Goal: Use online tool/utility: Utilize a website feature to perform a specific function

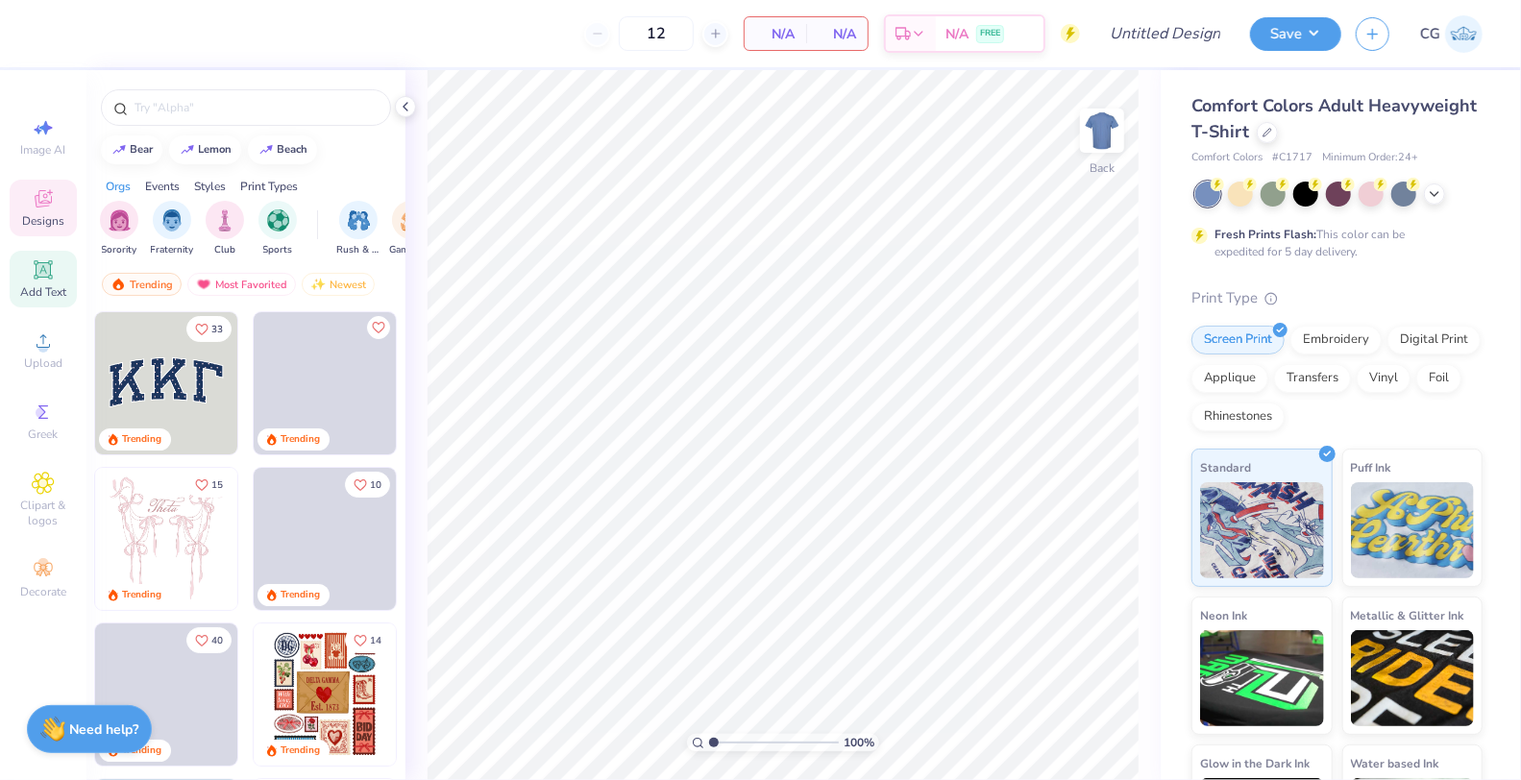
click at [43, 284] on span "Add Text" at bounding box center [43, 291] width 46 height 15
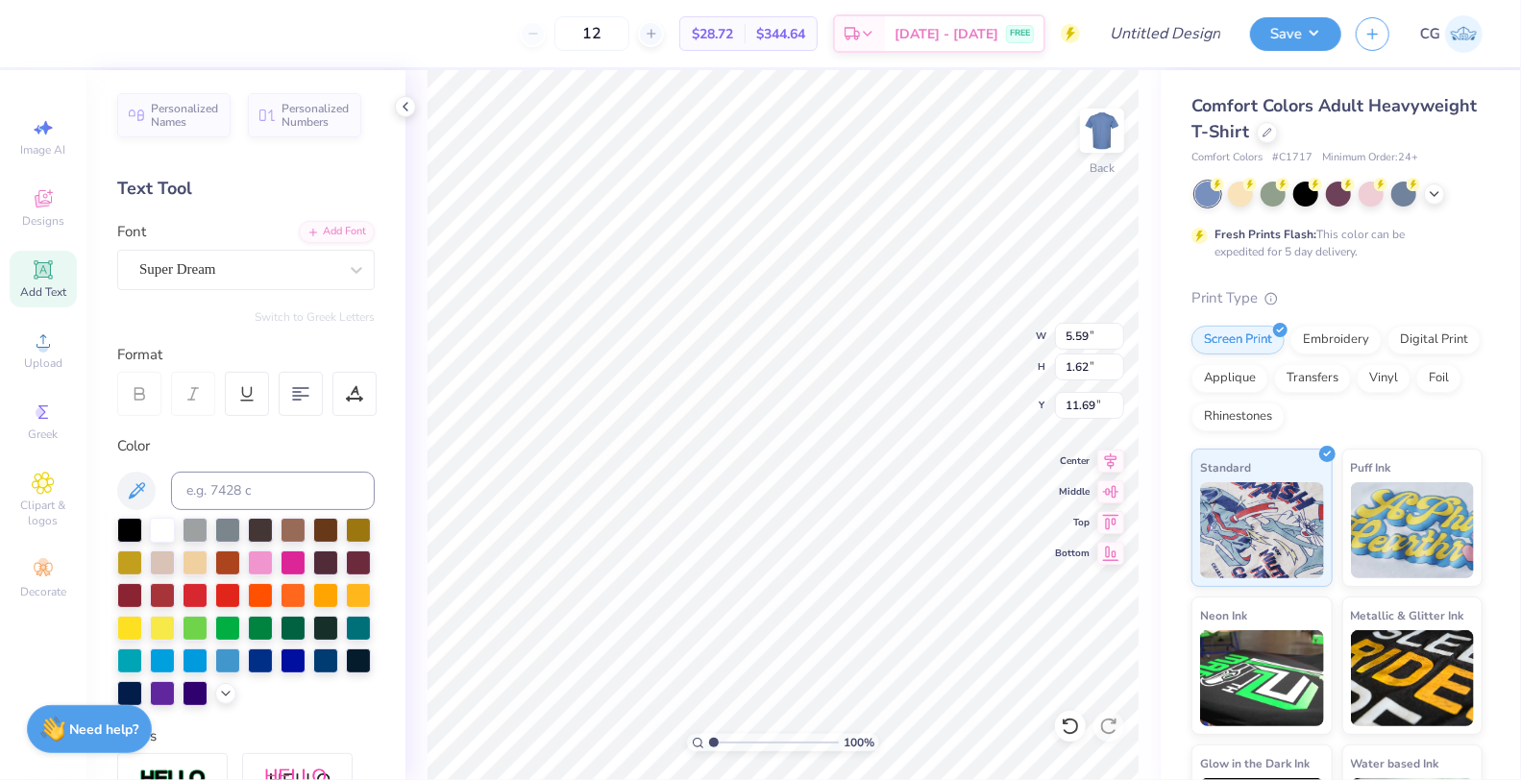
type textarea "Kappa"
click at [210, 269] on div "Super Dream" at bounding box center [238, 270] width 202 height 30
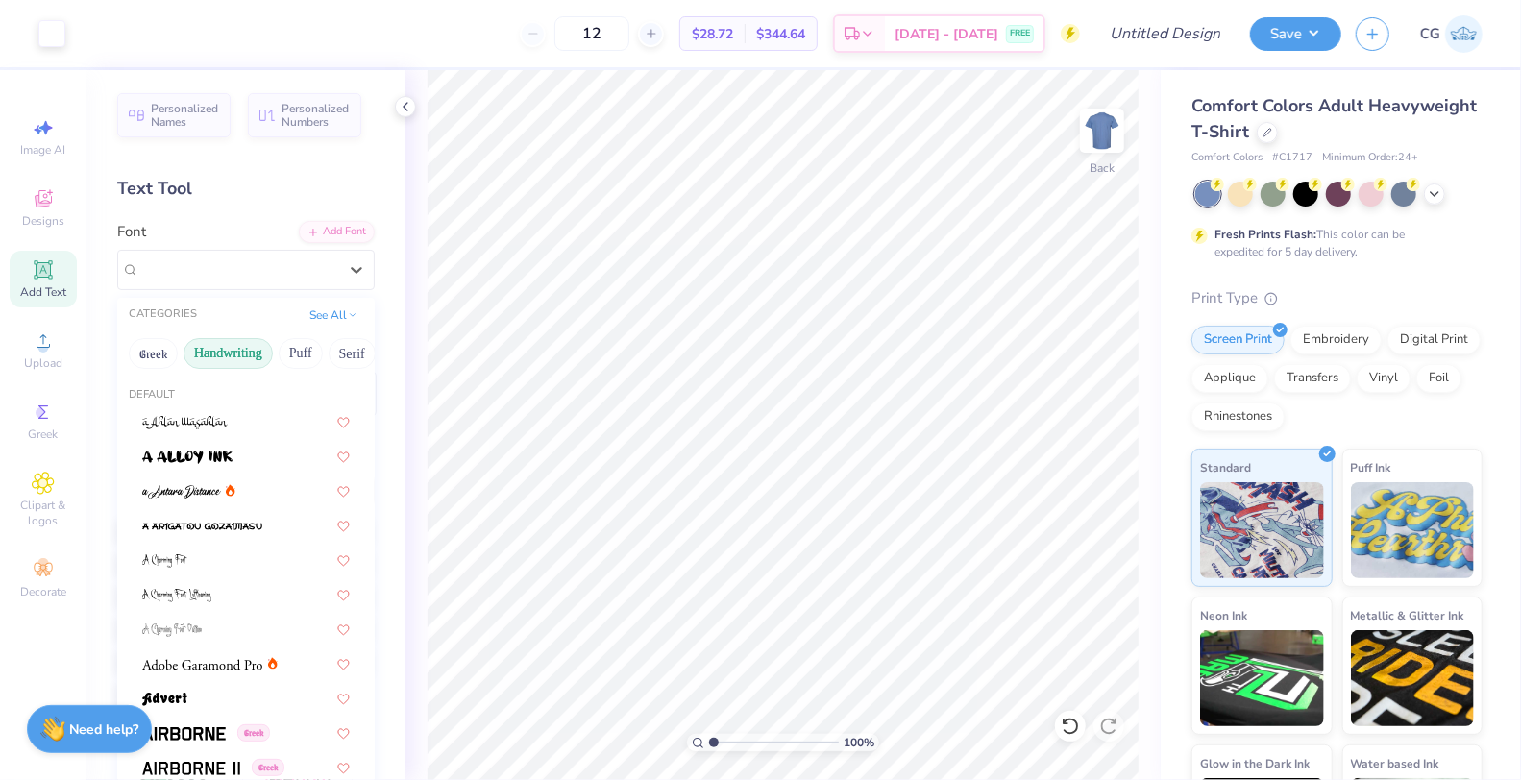
click at [234, 355] on button "Handwriting" at bounding box center [228, 353] width 89 height 31
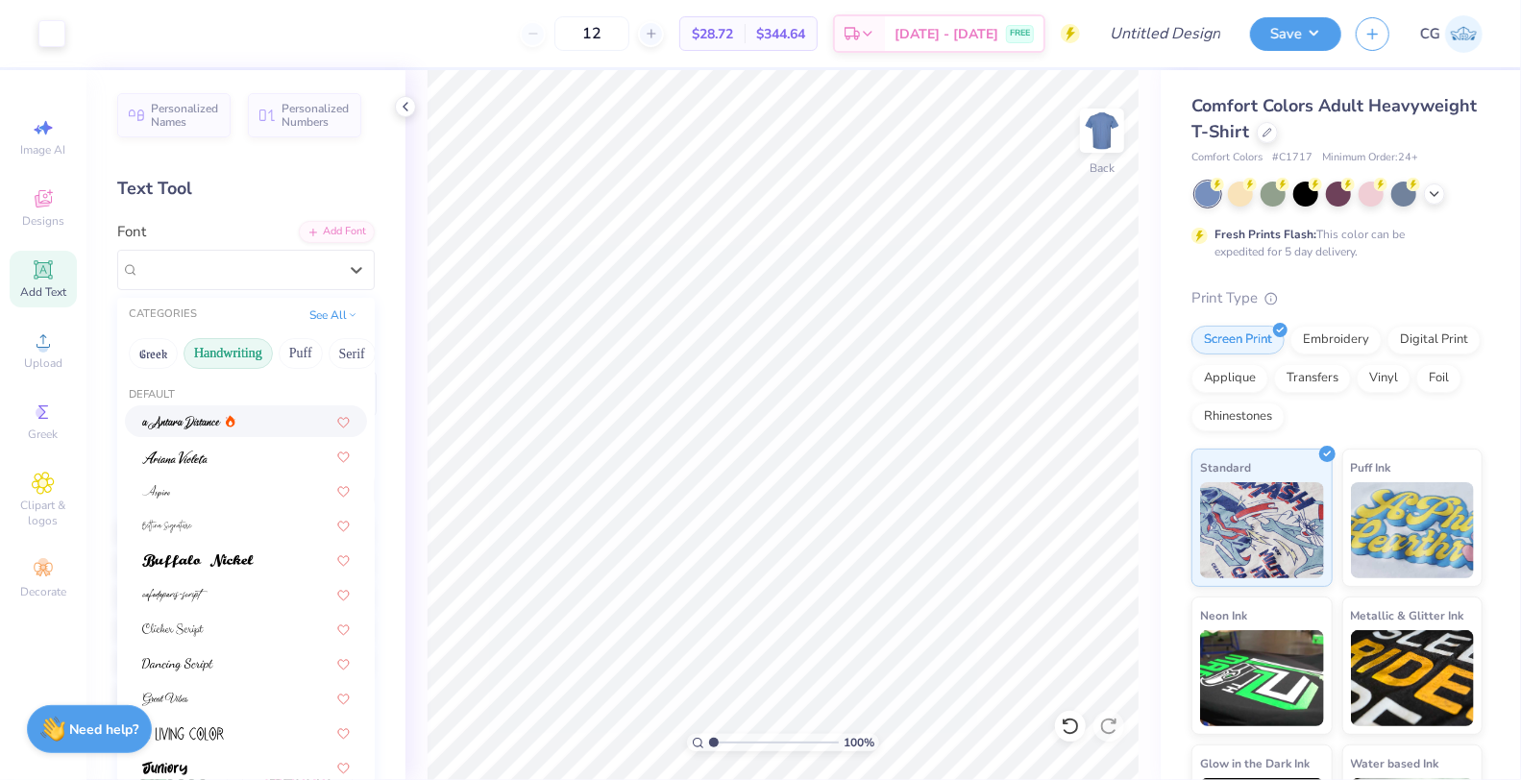
click at [197, 421] on img at bounding box center [181, 422] width 79 height 13
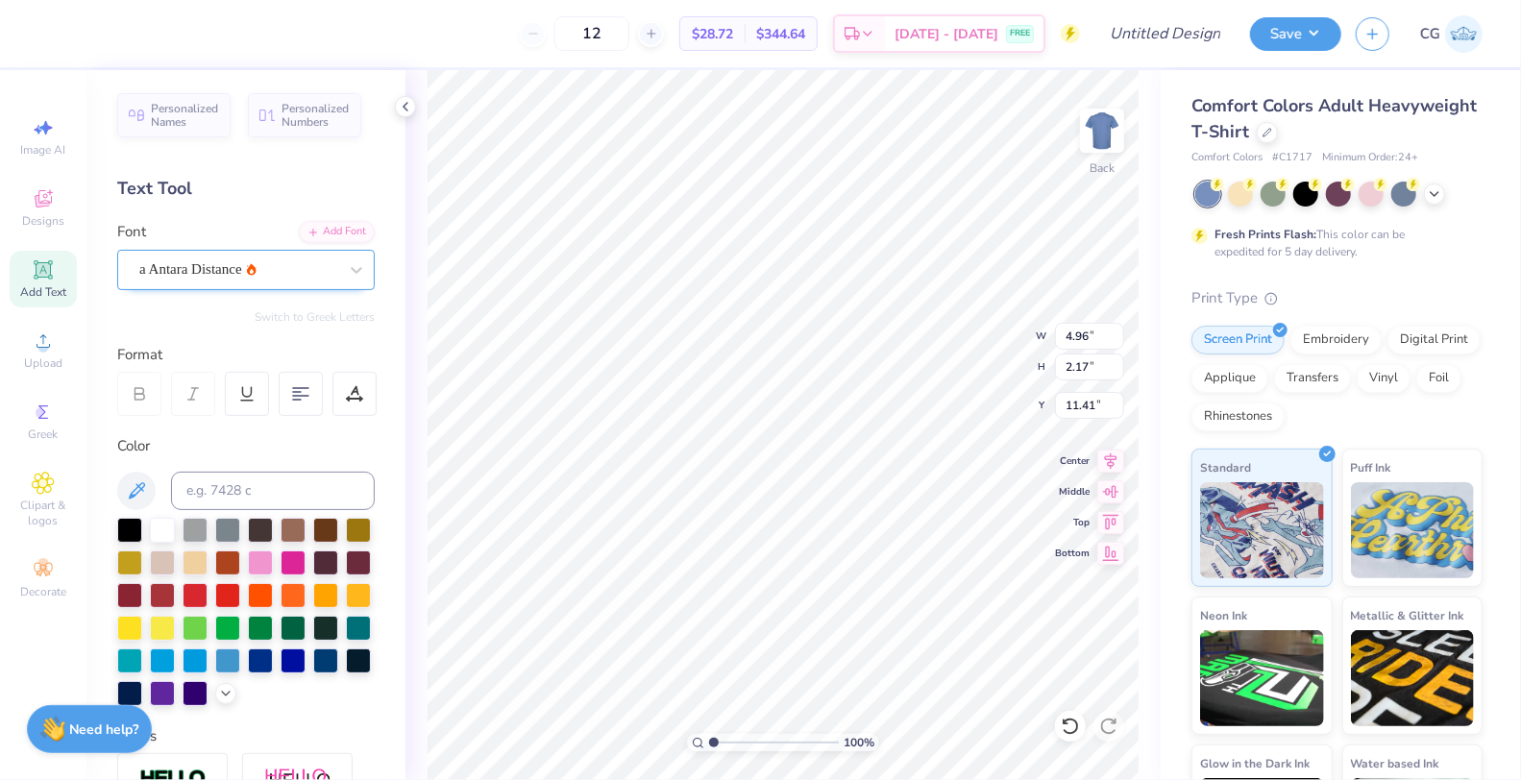
click at [330, 270] on div "a Antara Distance" at bounding box center [238, 270] width 202 height 30
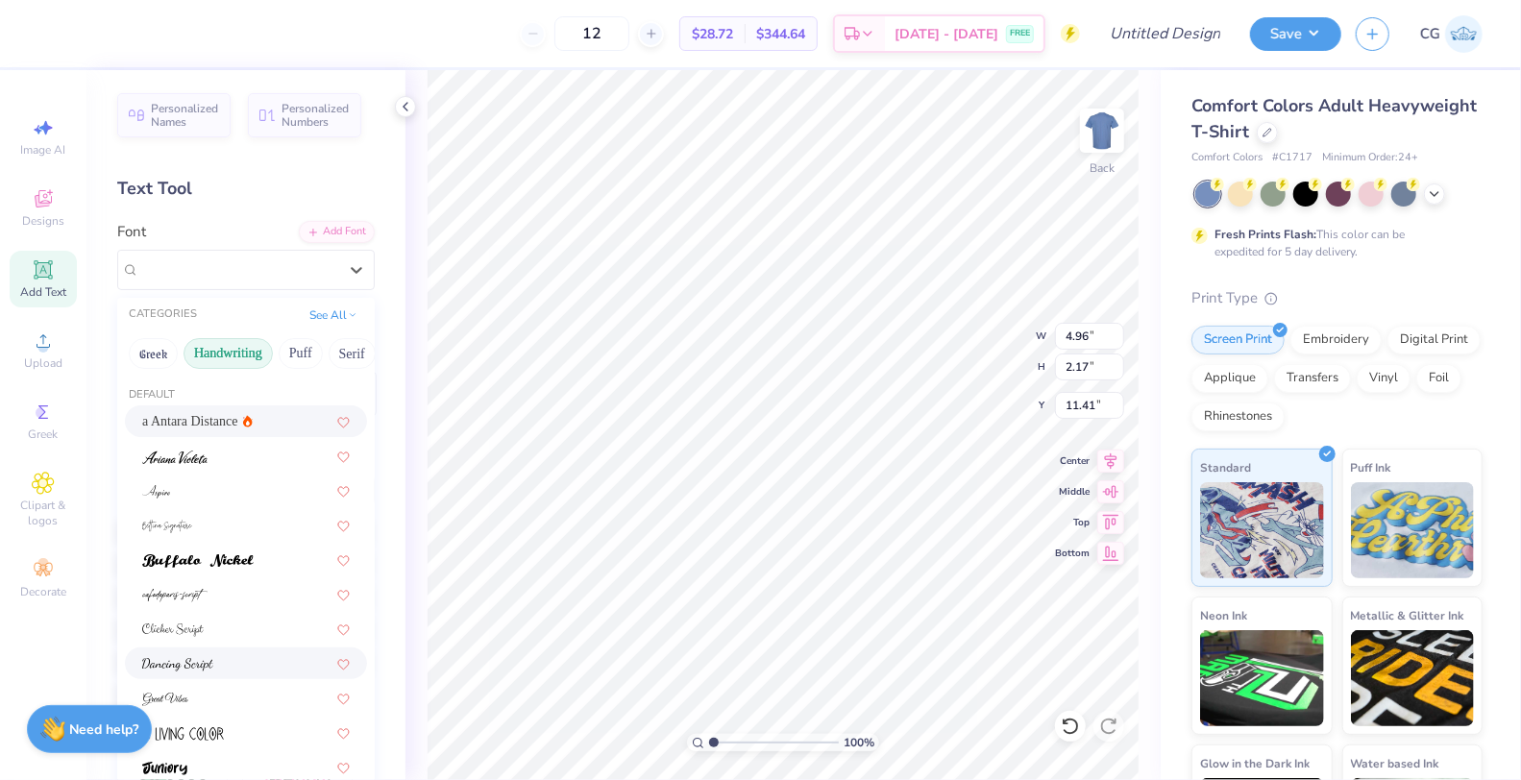
scroll to position [12, 0]
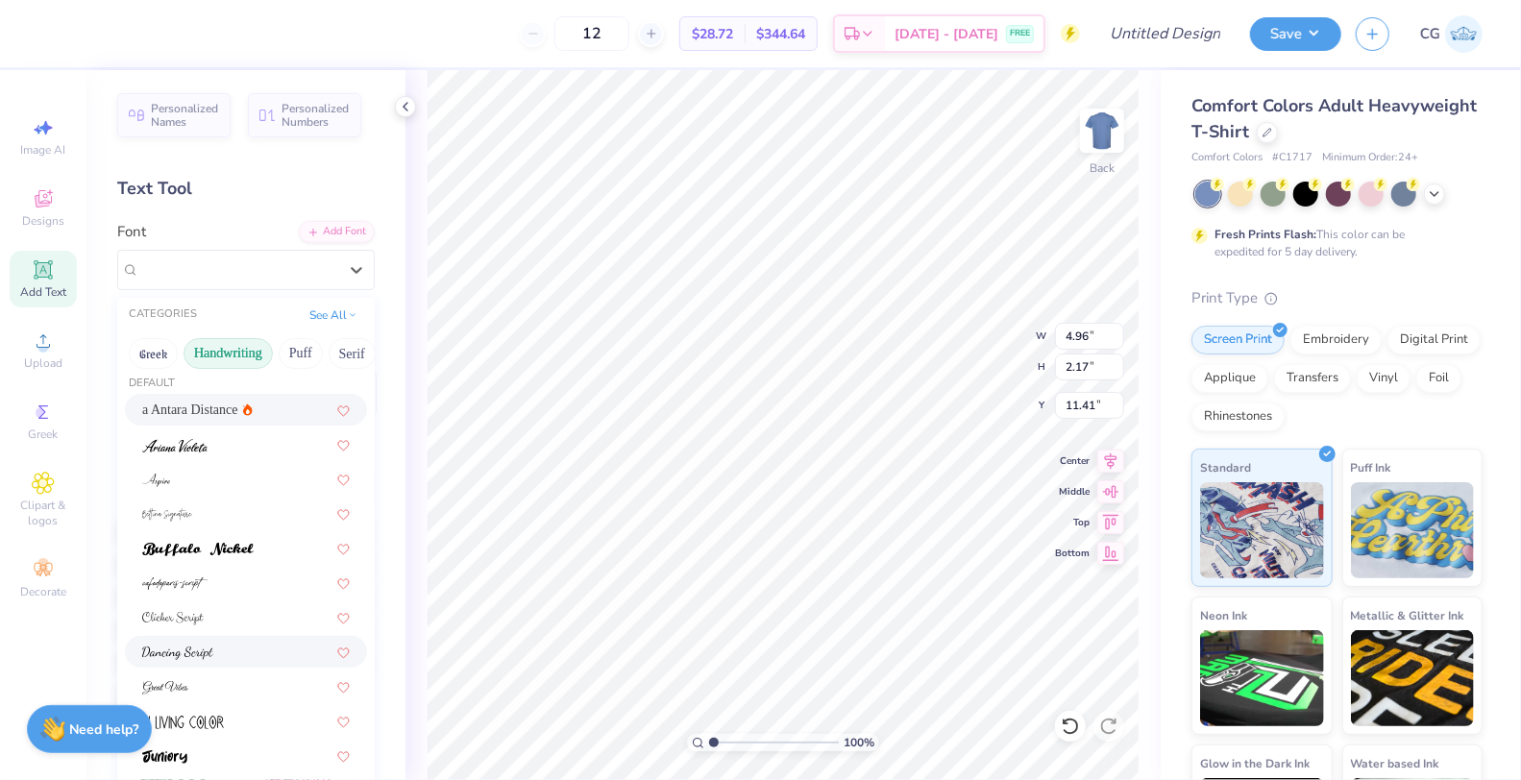
click at [246, 662] on div at bounding box center [246, 652] width 242 height 32
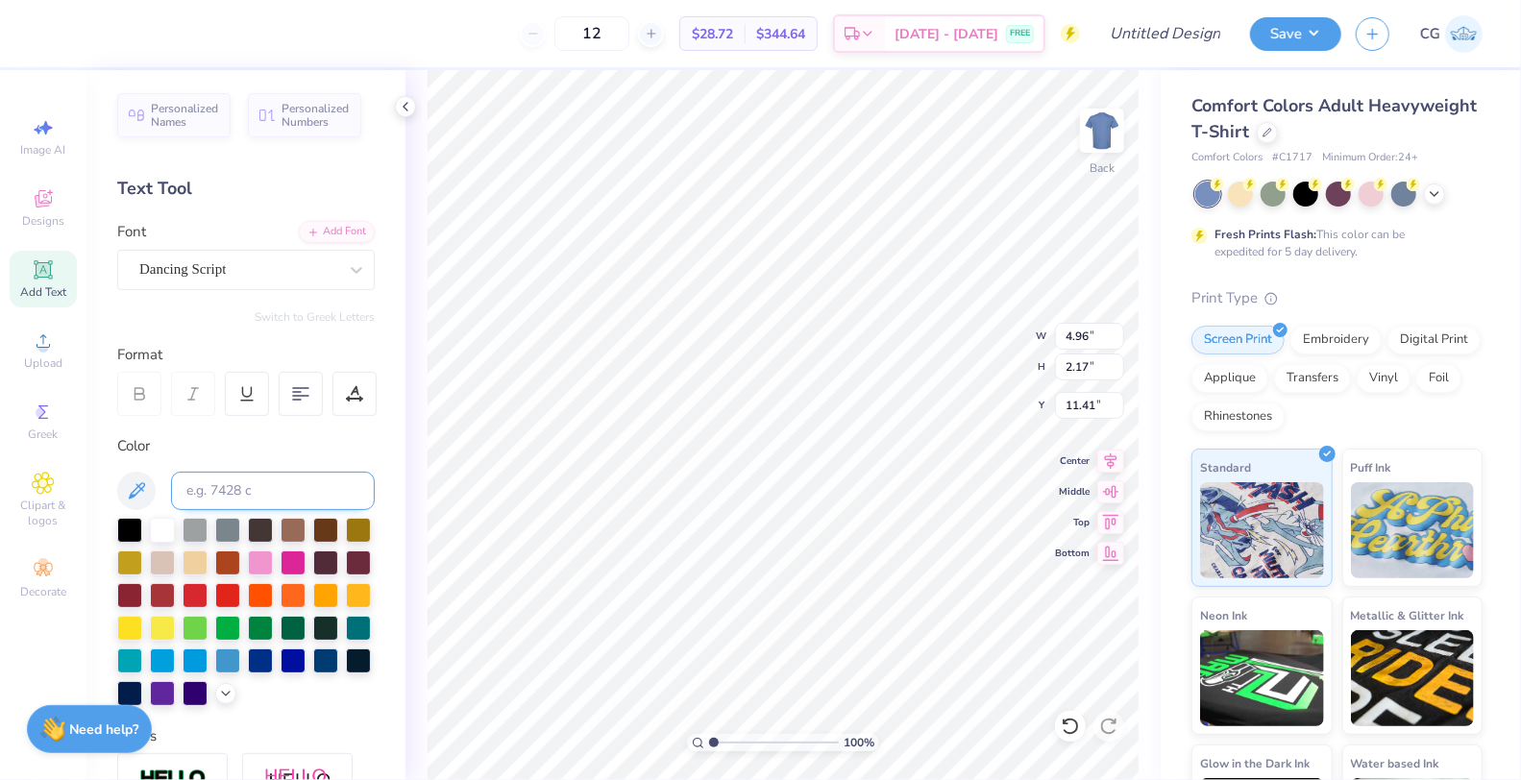
type input "5.20"
type input "2.31"
type input "11.34"
click at [259, 266] on div "Dancing Script" at bounding box center [238, 270] width 202 height 30
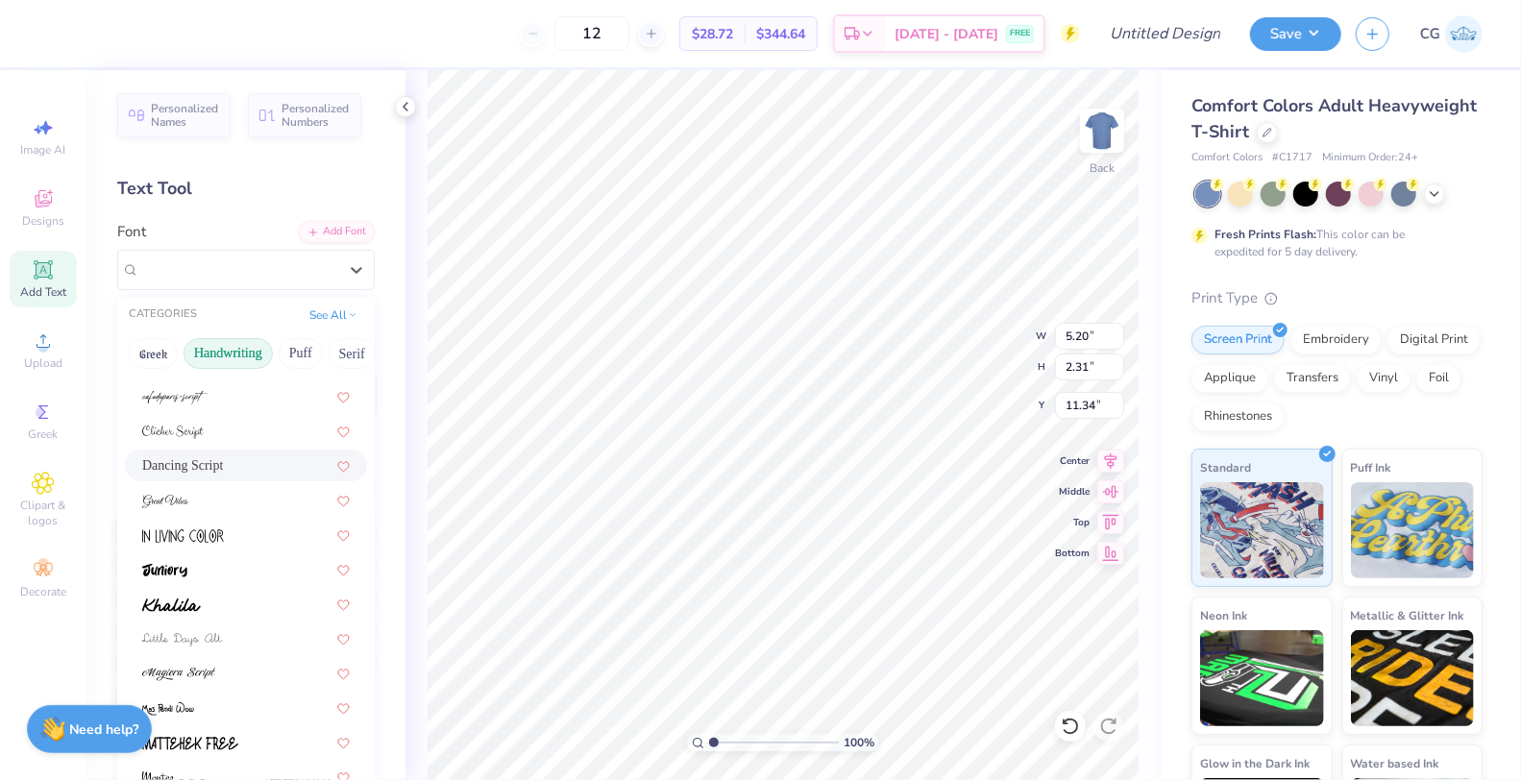
scroll to position [196, 0]
click at [210, 670] on img at bounding box center [178, 676] width 73 height 13
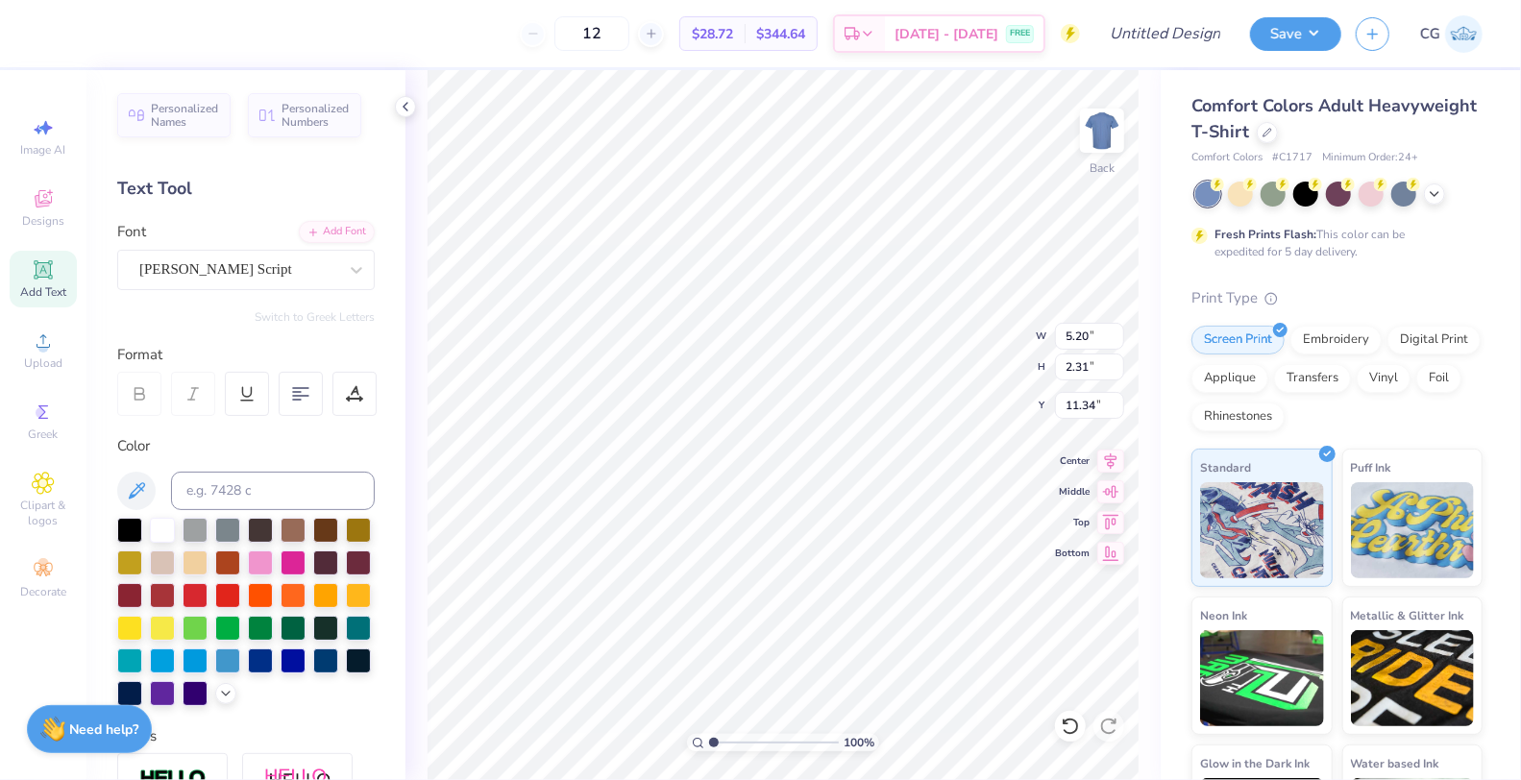
type input "8.03"
type input "2.63"
type input "11.18"
click at [248, 283] on div "[PERSON_NAME] Script" at bounding box center [238, 270] width 202 height 30
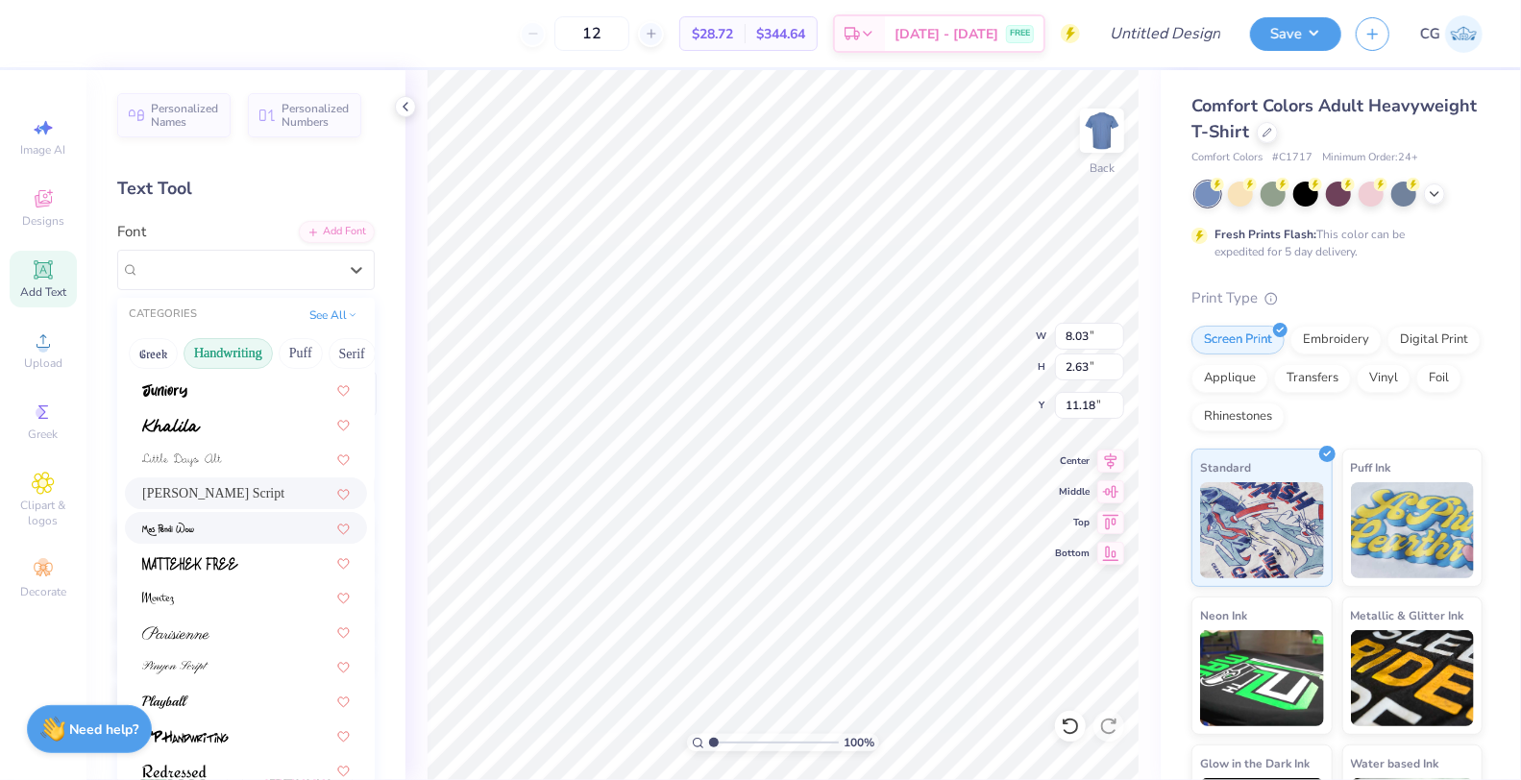
scroll to position [396, 0]
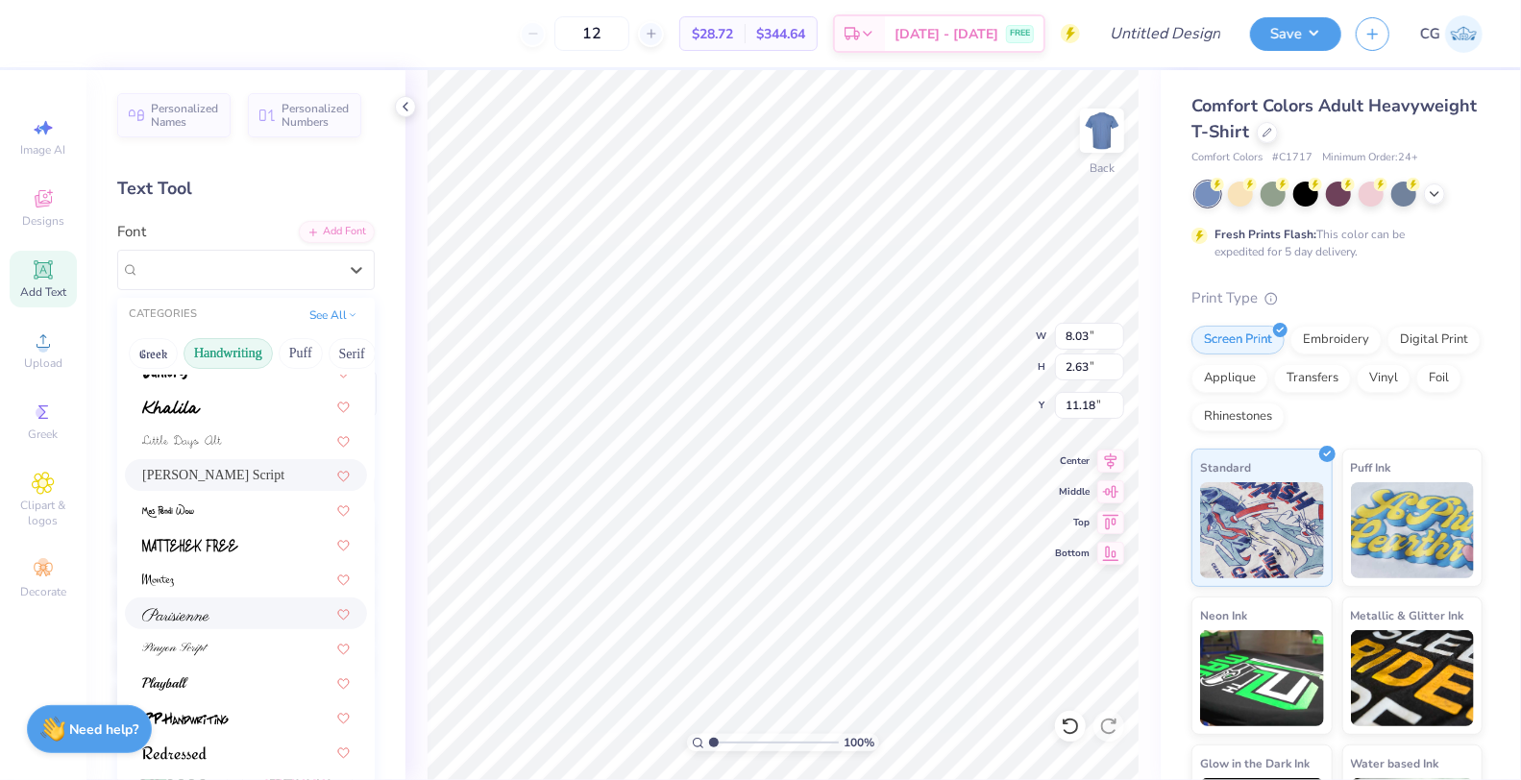
click at [198, 626] on div at bounding box center [246, 614] width 242 height 32
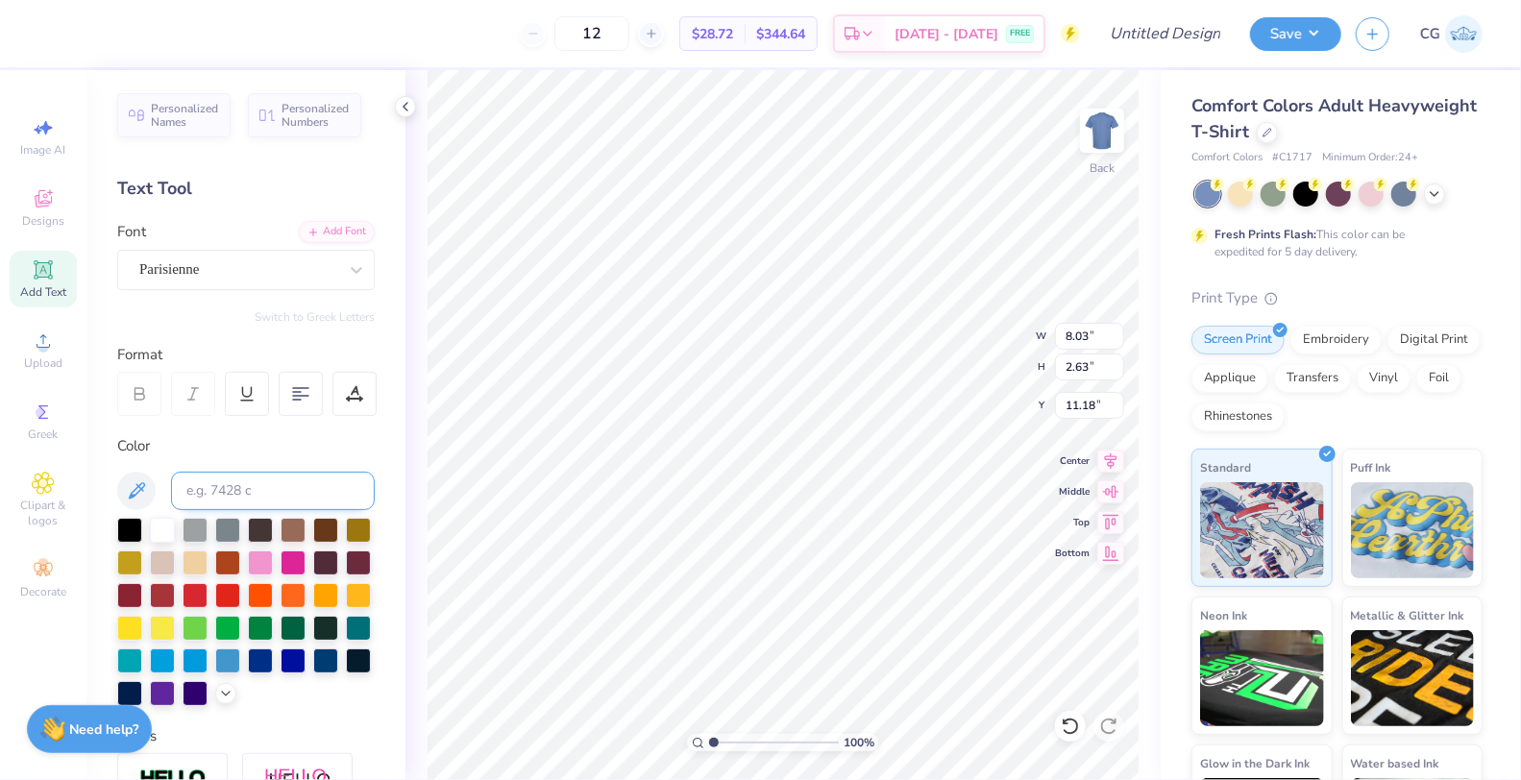
type input "6.59"
type input "2.45"
type input "11.27"
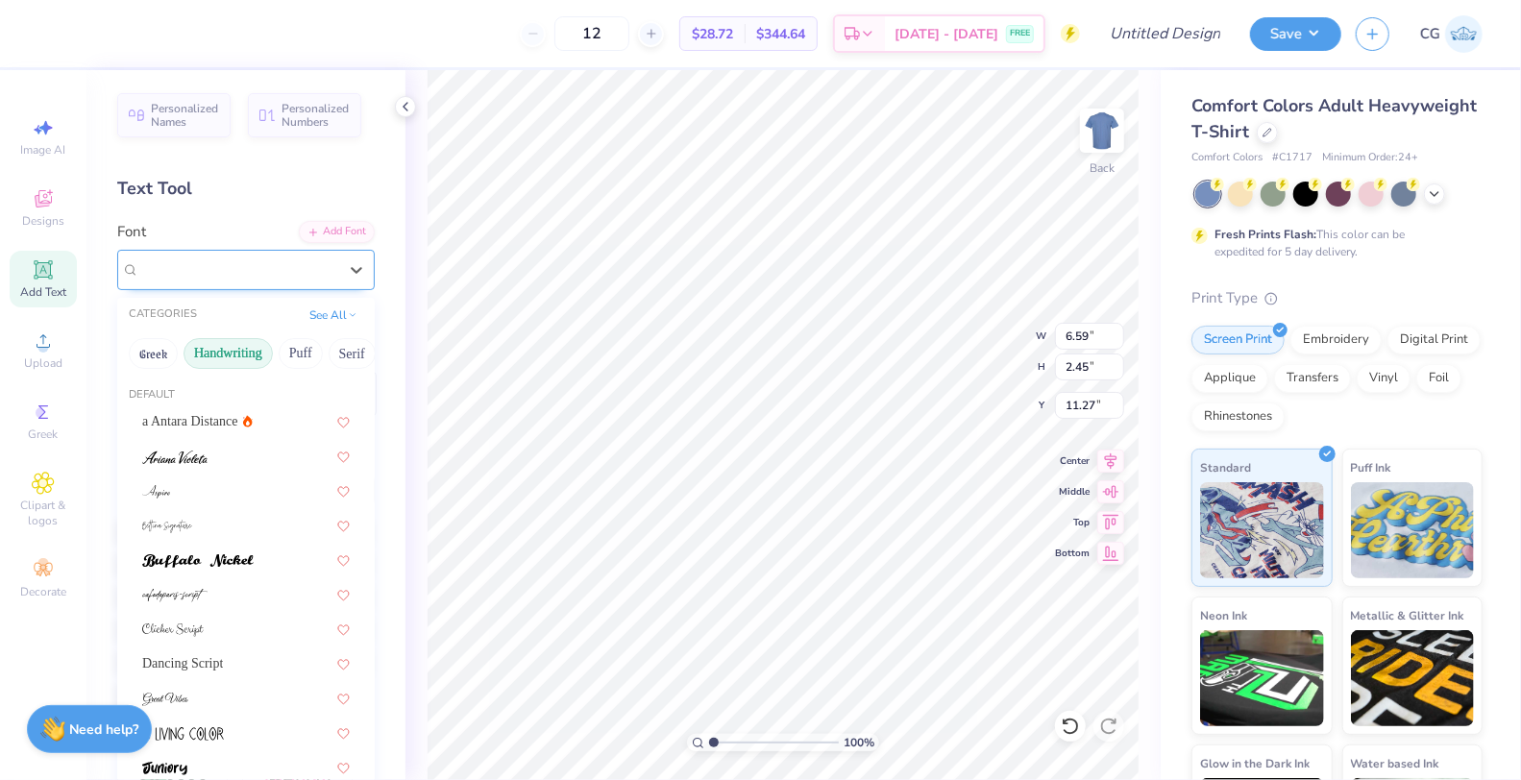
click at [272, 275] on div "Parisienne" at bounding box center [238, 270] width 202 height 30
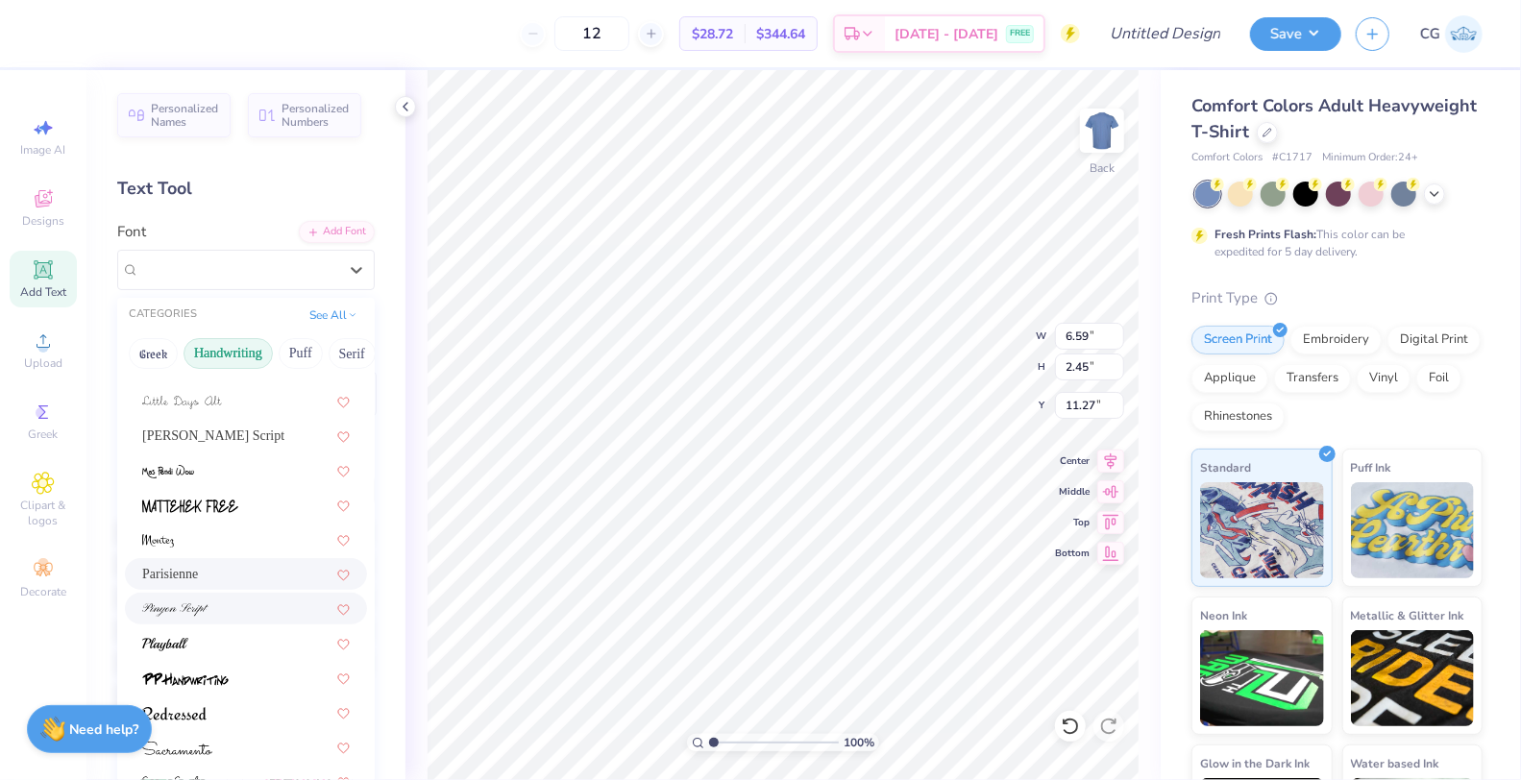
scroll to position [434, 0]
click at [250, 740] on div at bounding box center [246, 748] width 208 height 20
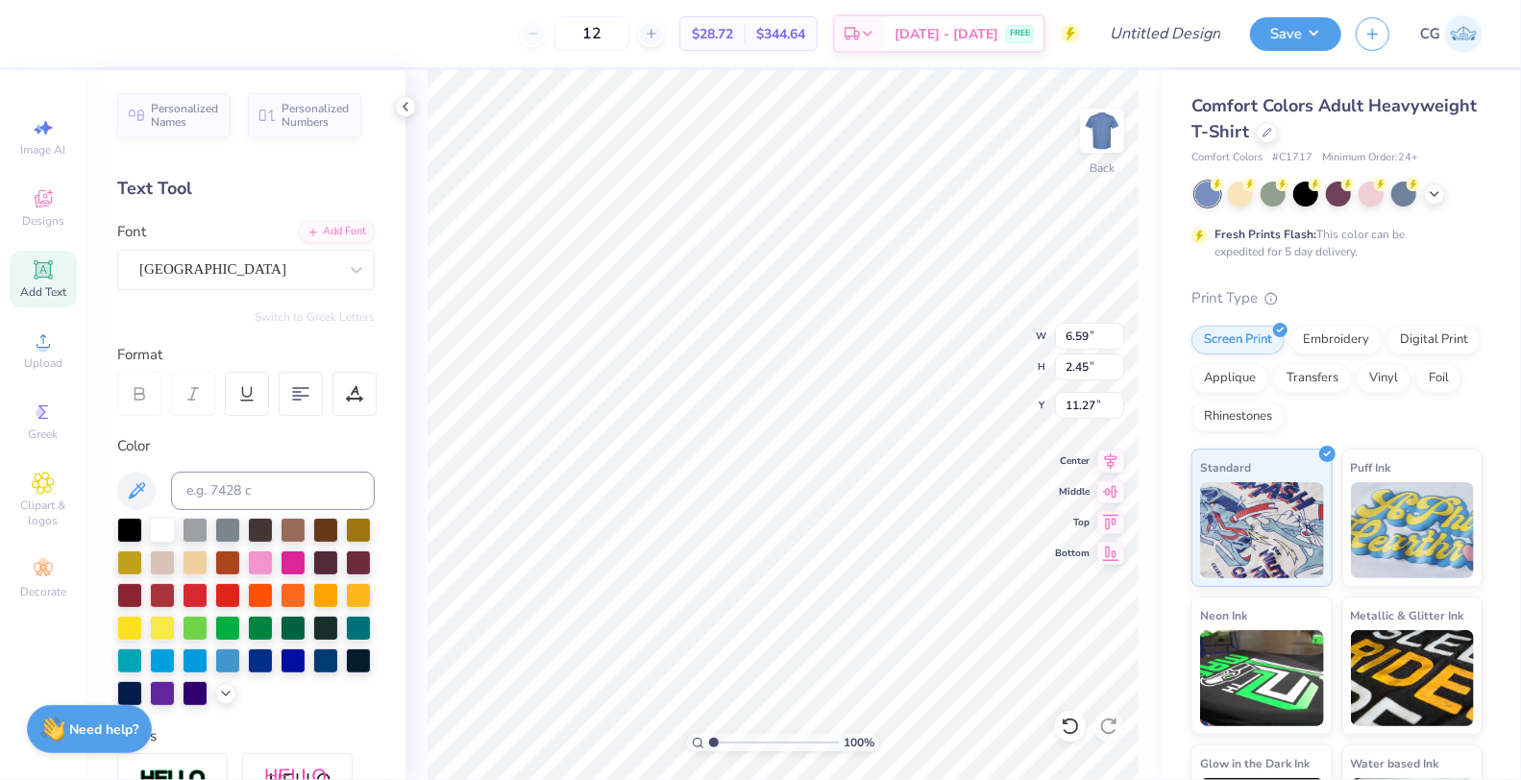
type input "6.01"
type input "2.85"
type input "11.07"
click at [298, 269] on div "[GEOGRAPHIC_DATA]" at bounding box center [238, 270] width 202 height 30
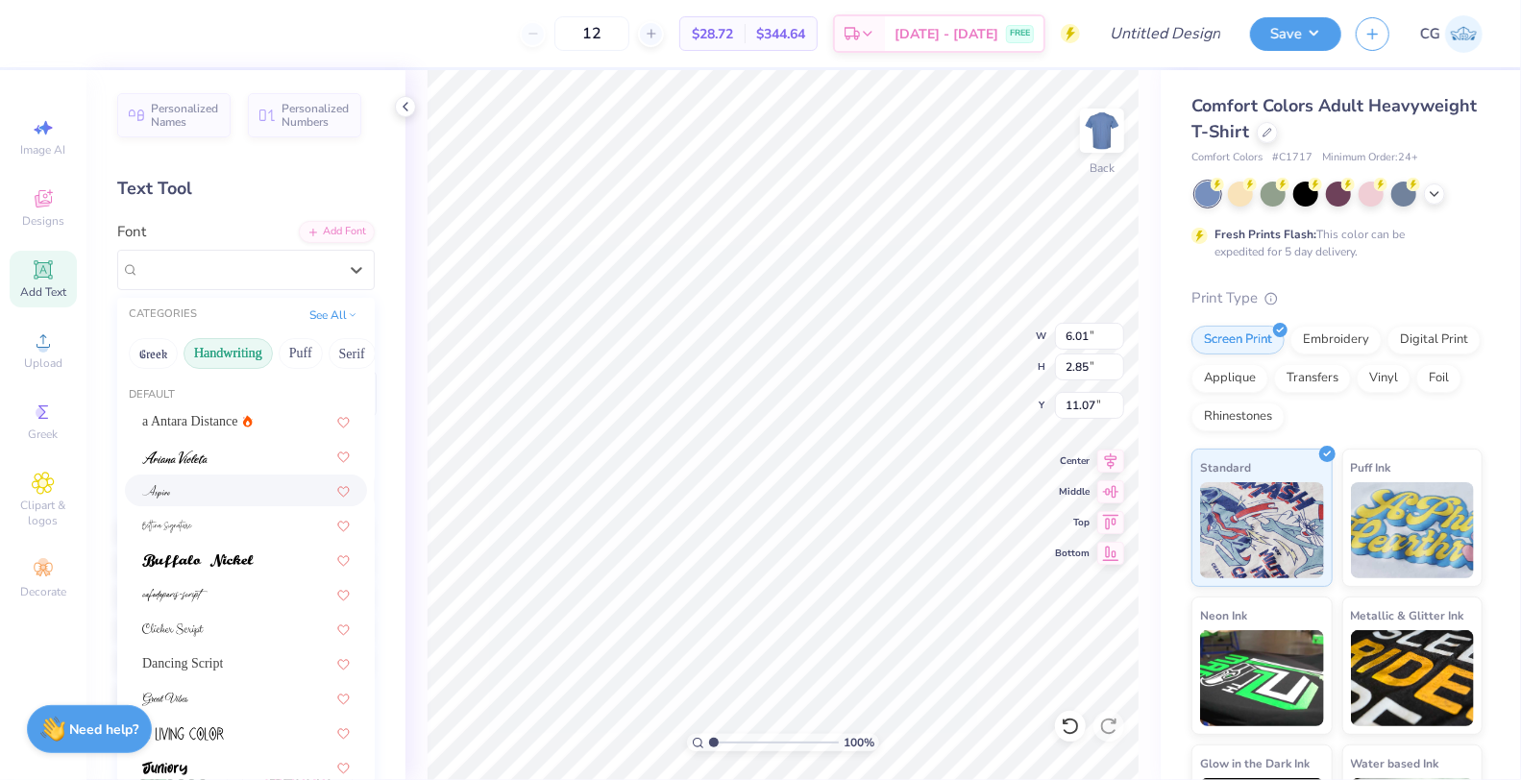
click at [239, 483] on div at bounding box center [246, 491] width 208 height 20
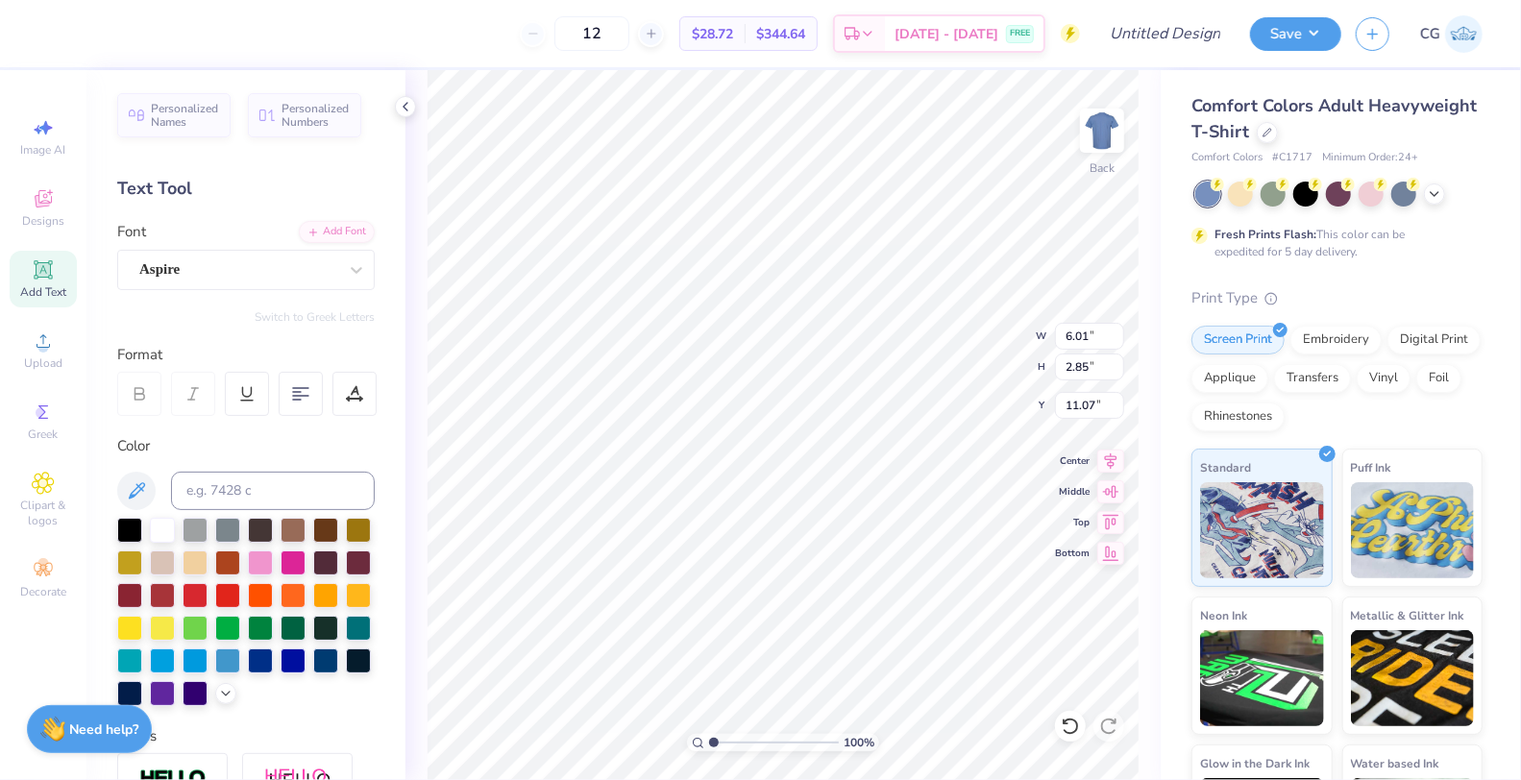
type input "4.59"
type input "2.16"
type input "11.42"
type textarea "kappa"
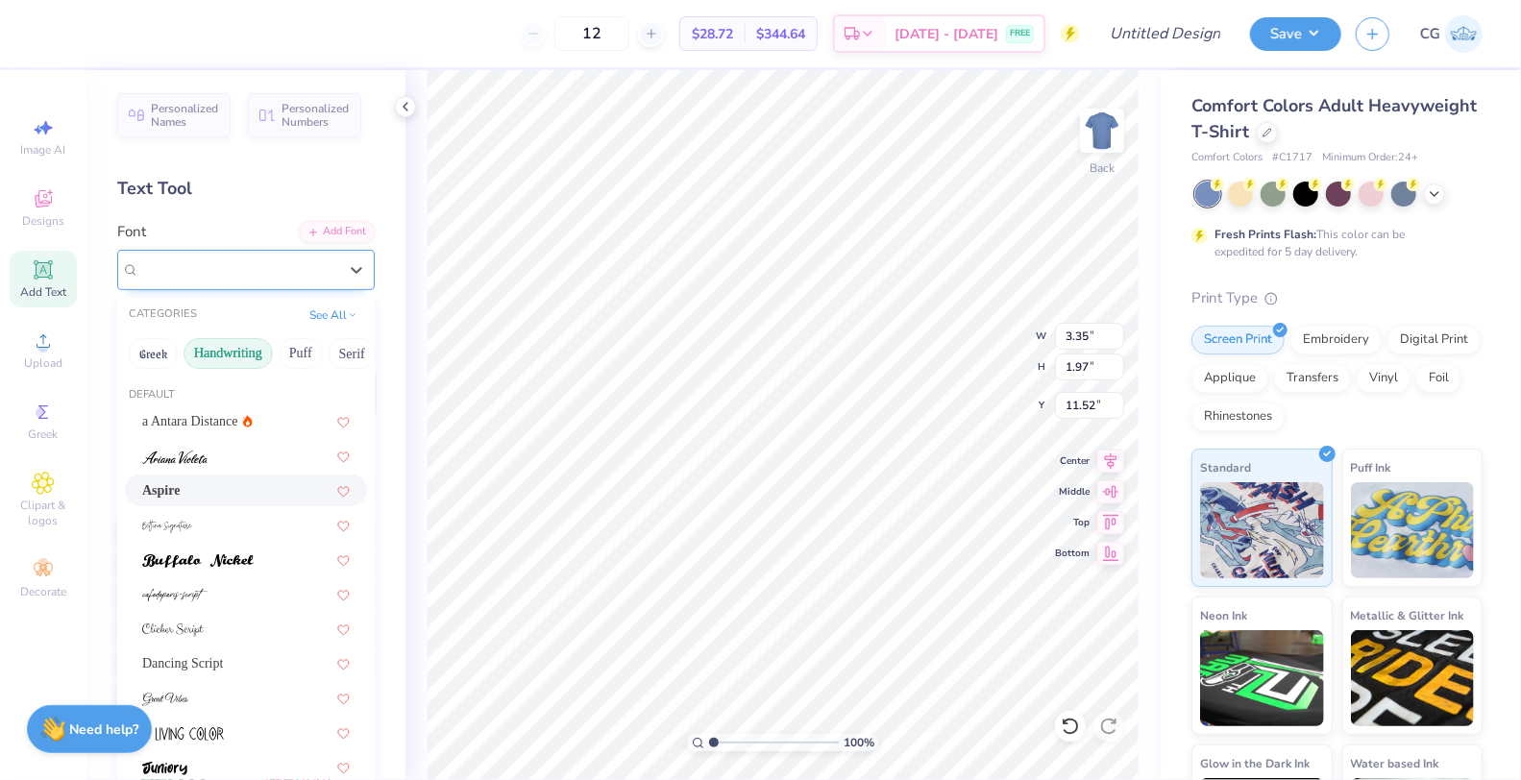
click at [259, 282] on div "Aspire" at bounding box center [238, 270] width 202 height 30
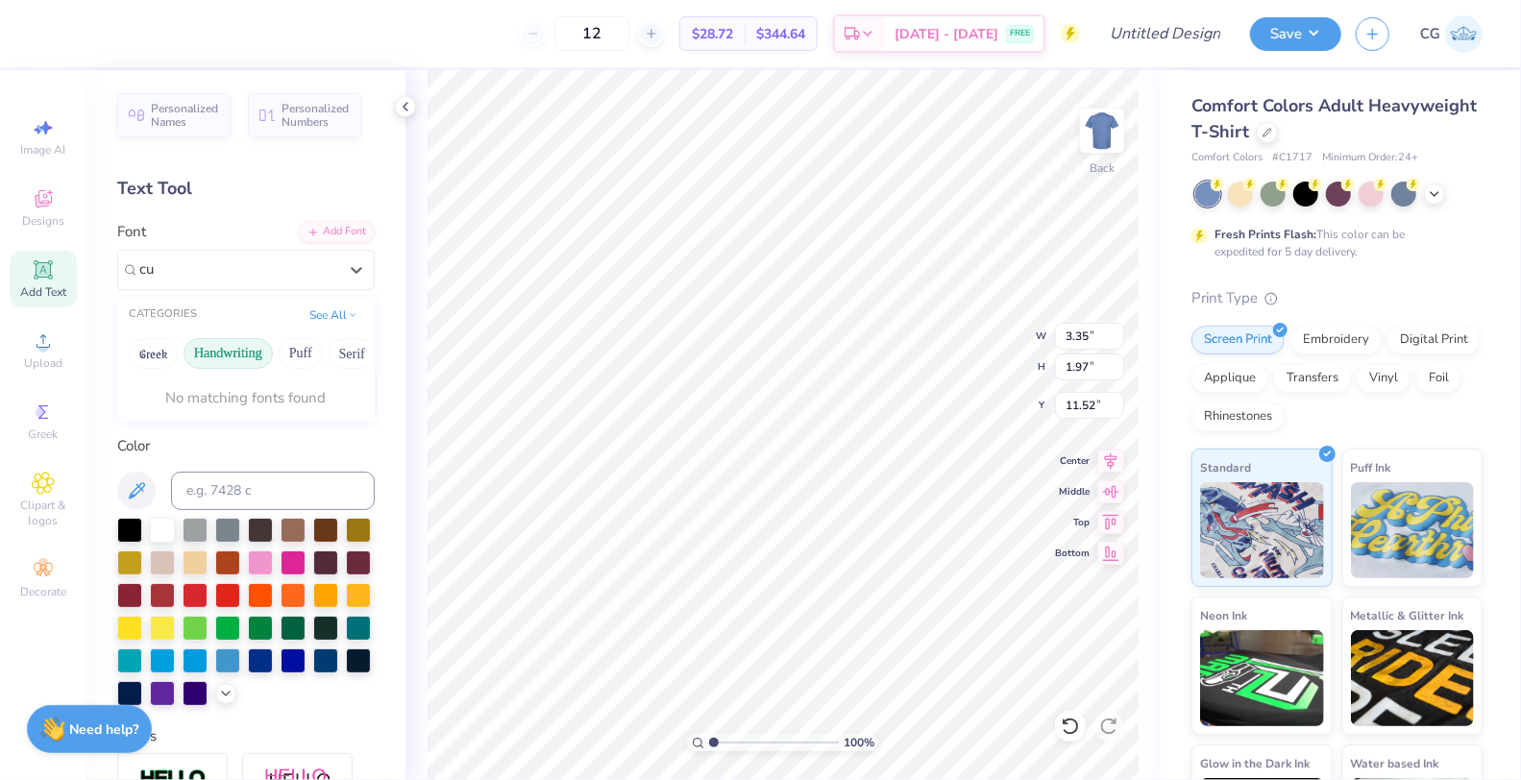
type input "c"
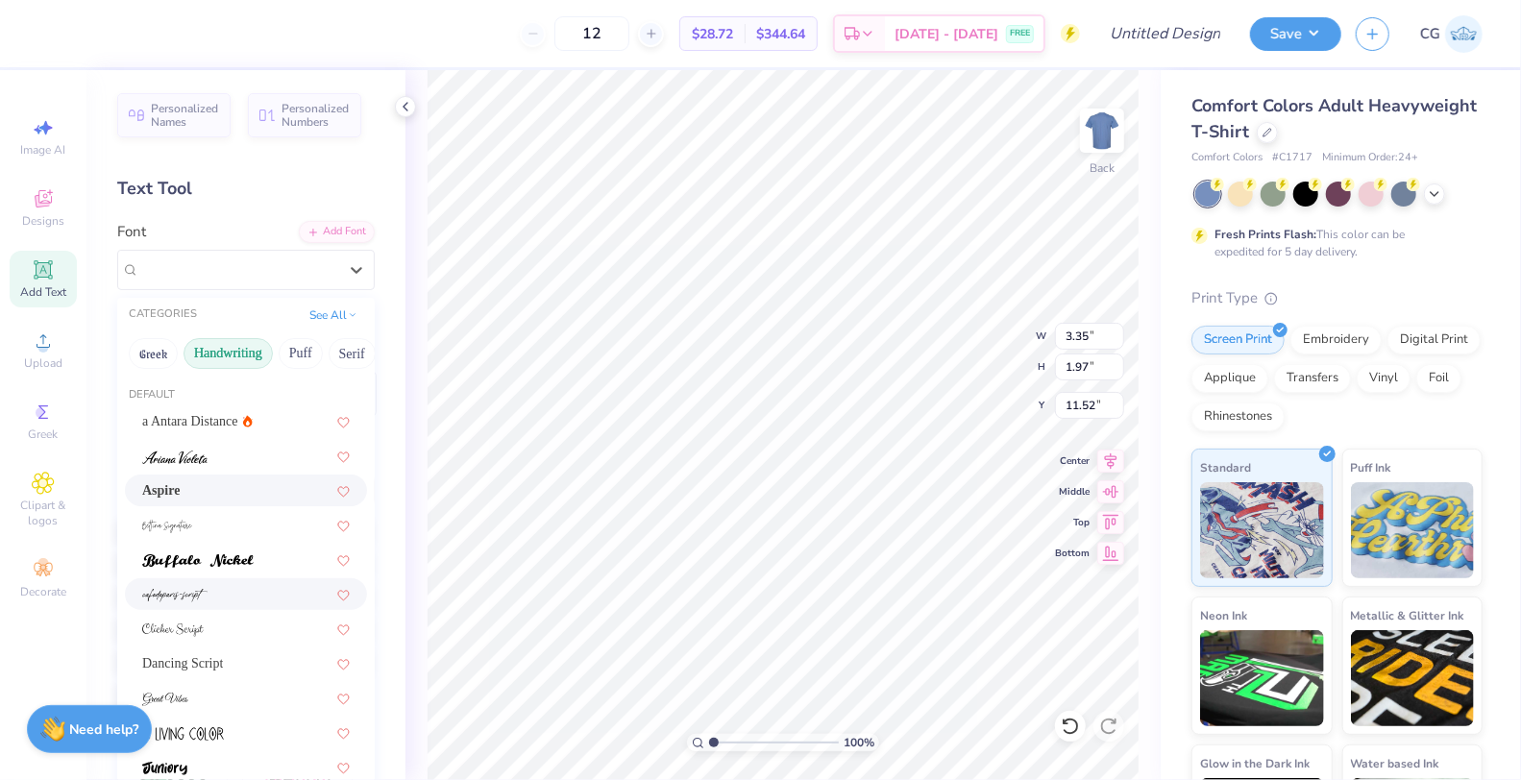
click at [211, 586] on div at bounding box center [246, 594] width 208 height 20
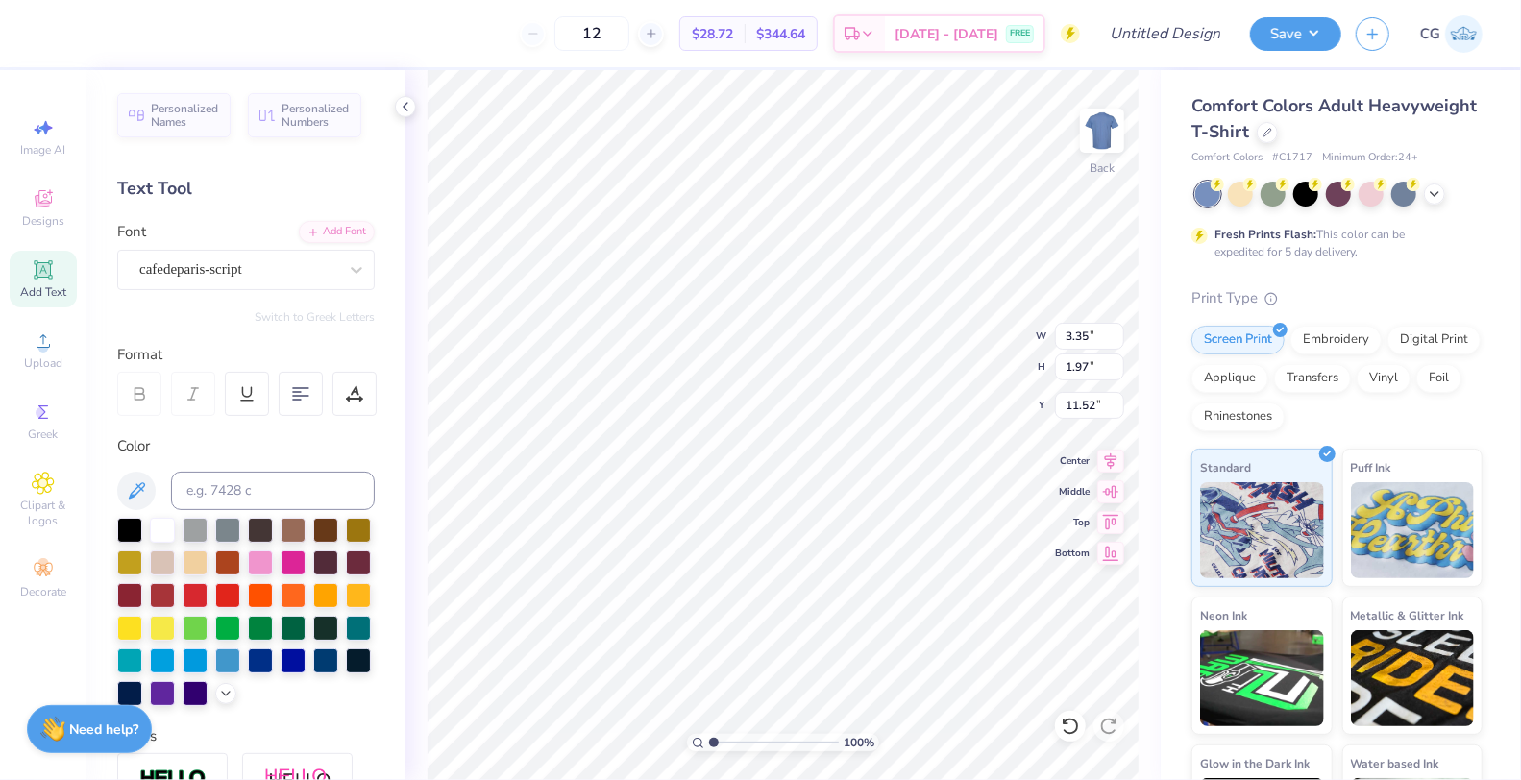
type input "2.43"
type input "1.60"
type input "11.70"
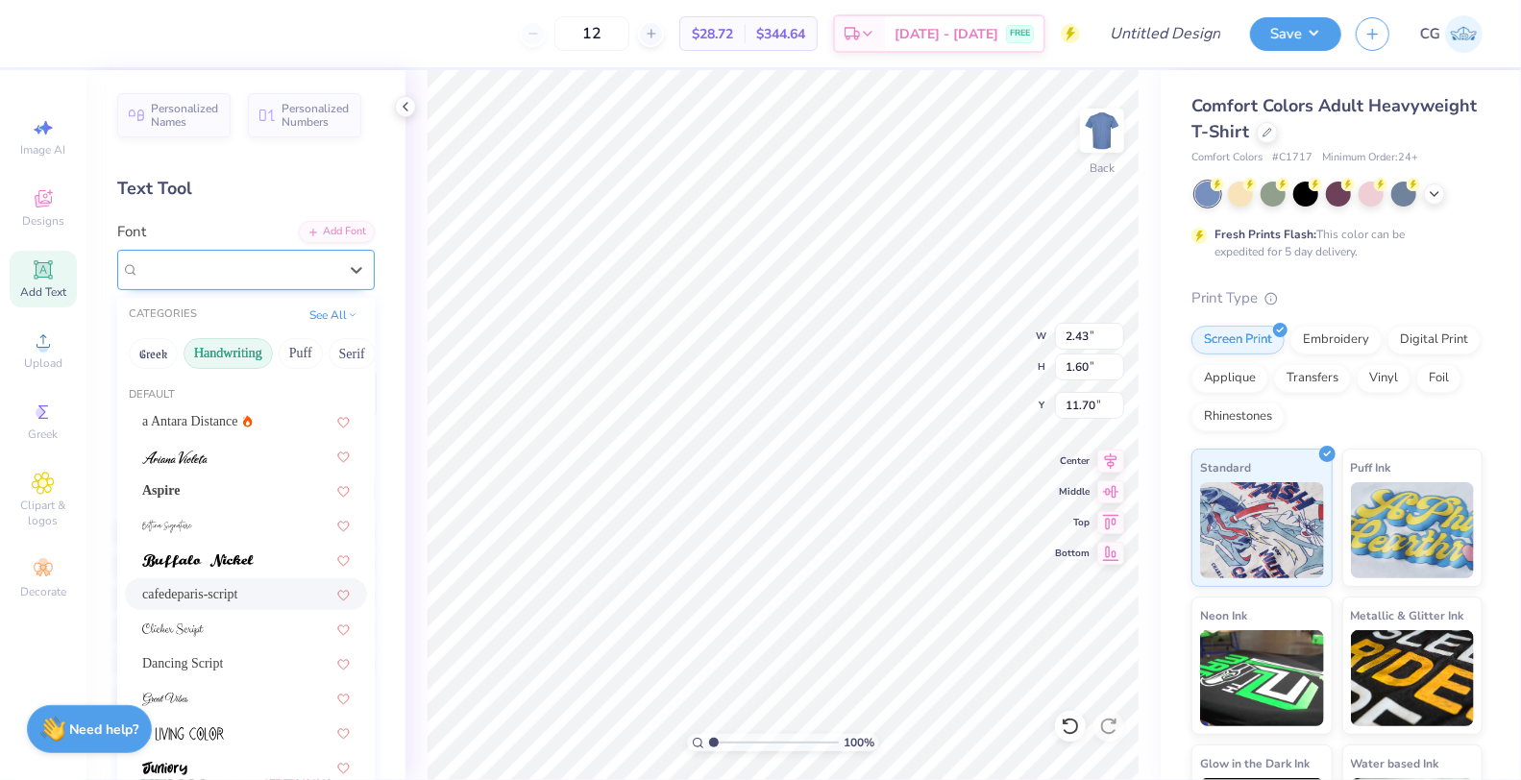
click at [214, 272] on div "cafedeparis-script" at bounding box center [238, 270] width 202 height 30
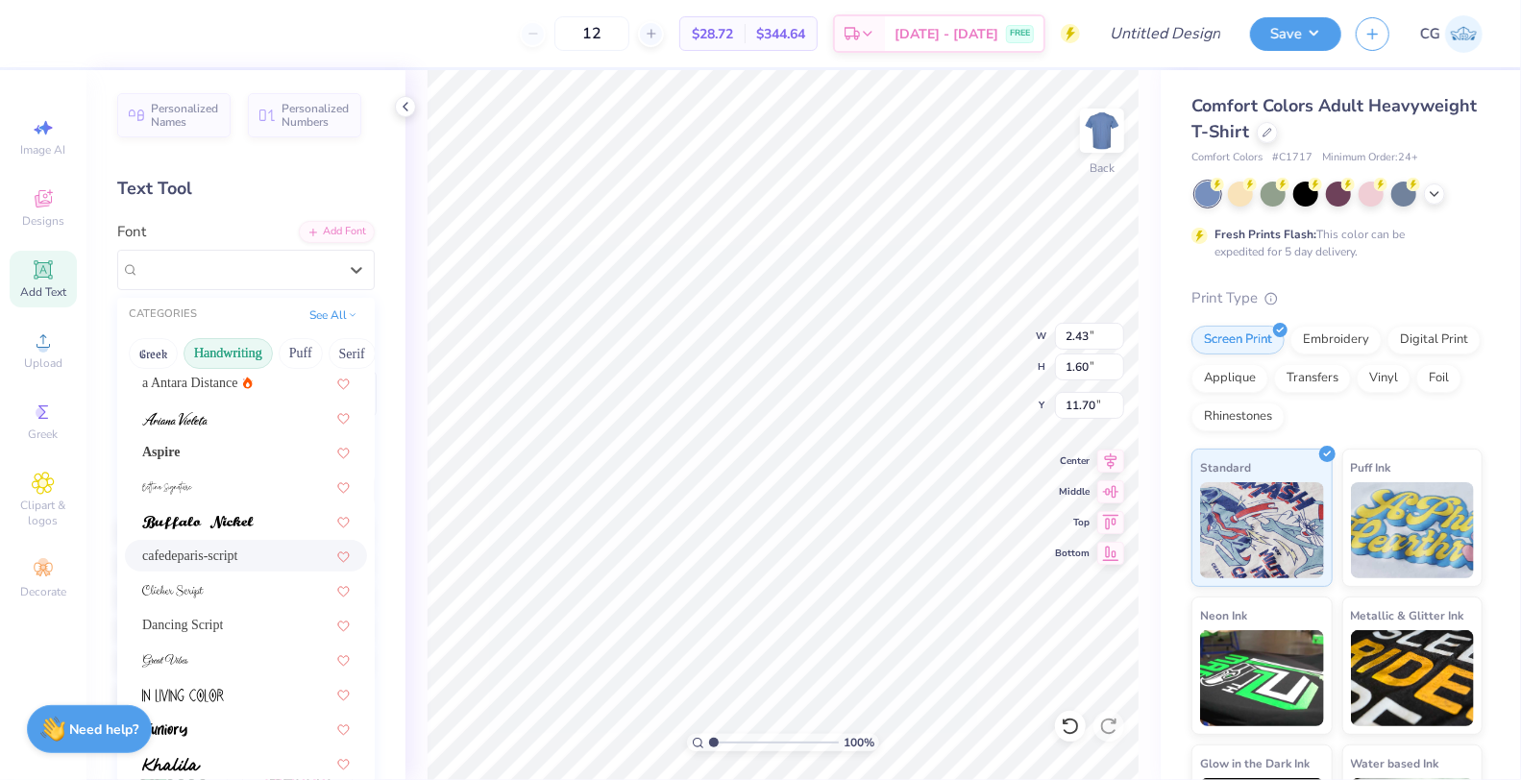
scroll to position [51, 0]
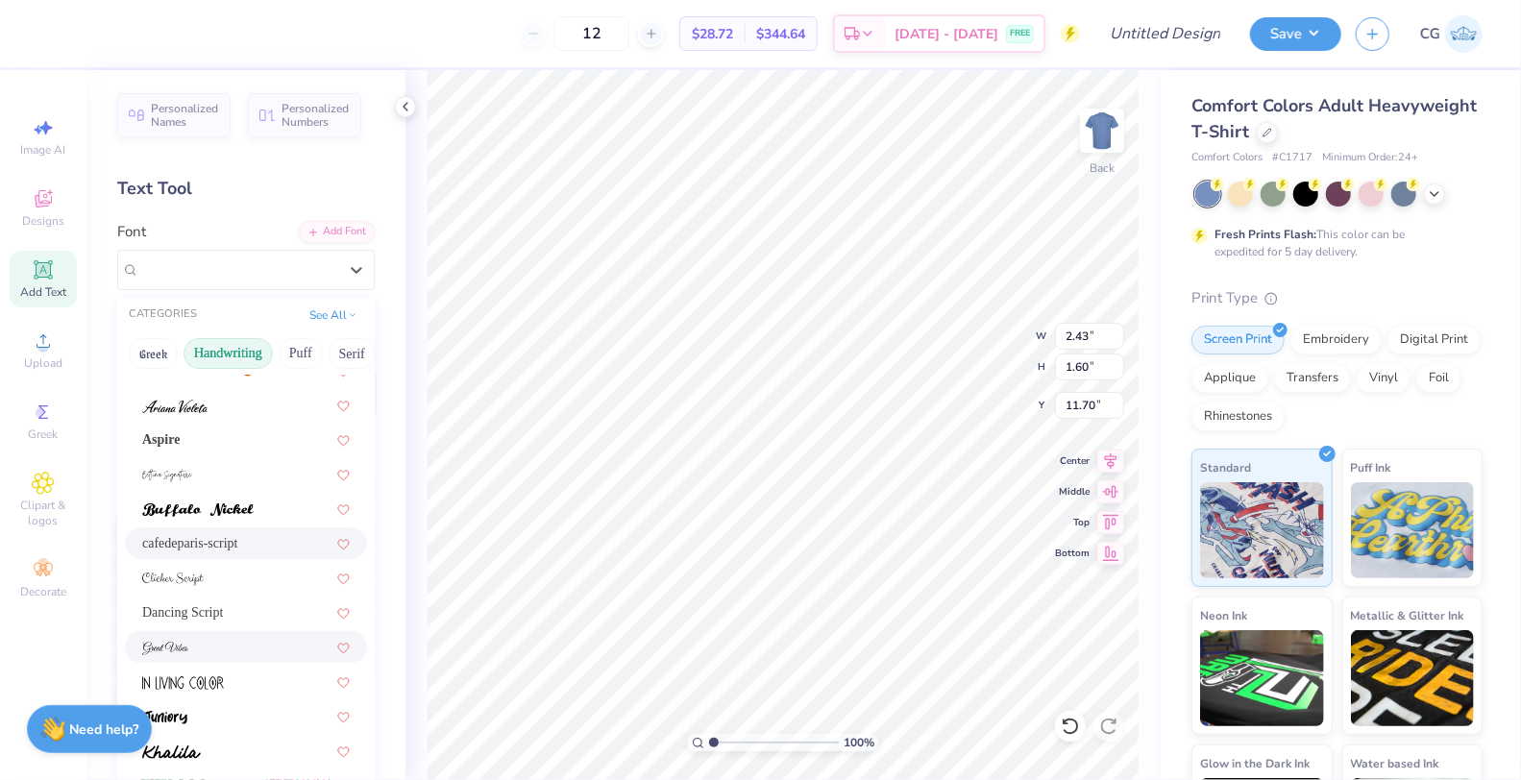
click at [195, 631] on div at bounding box center [246, 647] width 242 height 32
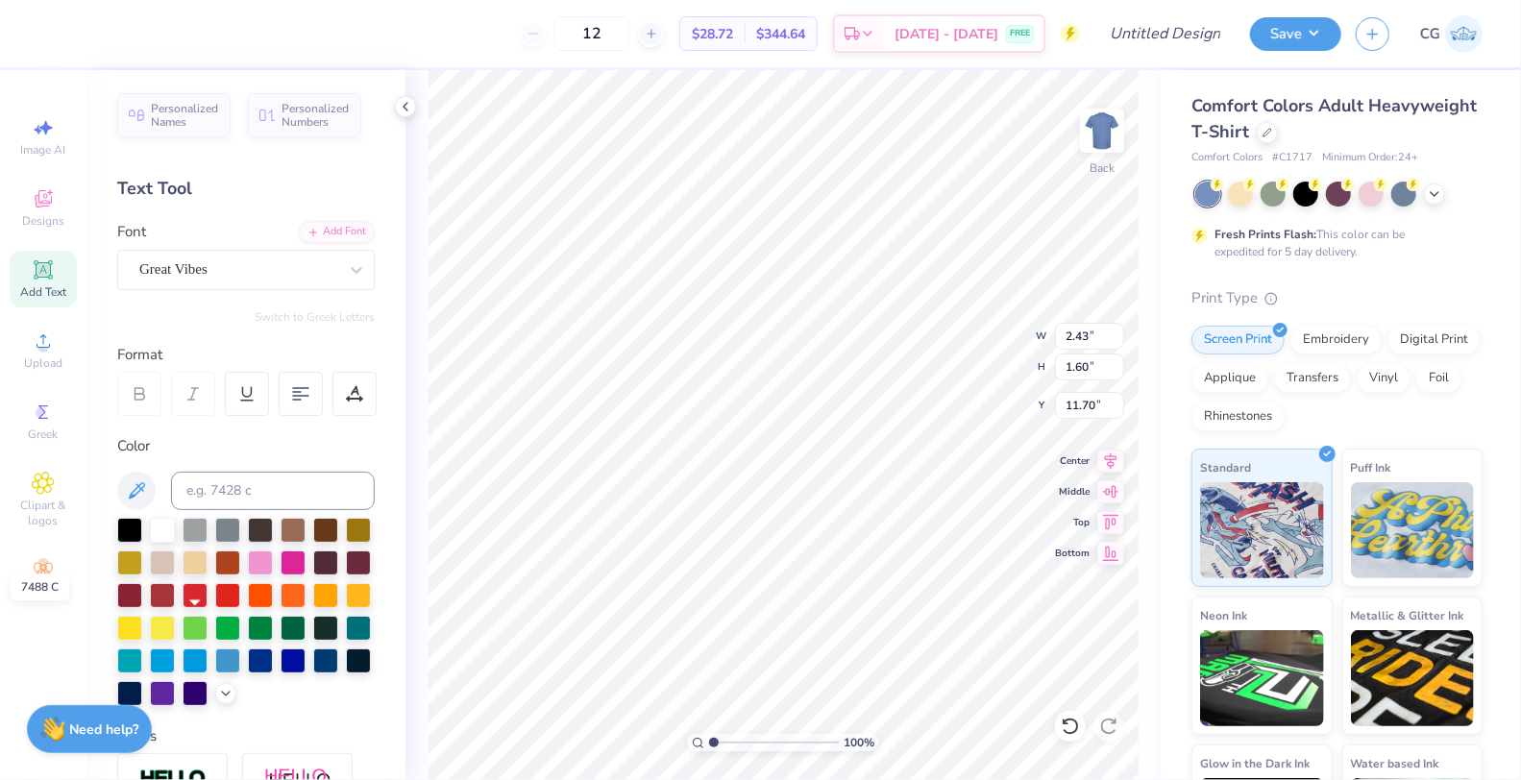
type input "4.24"
type input "2.06"
type input "11.47"
click at [200, 270] on div "Great Vibes" at bounding box center [238, 270] width 202 height 30
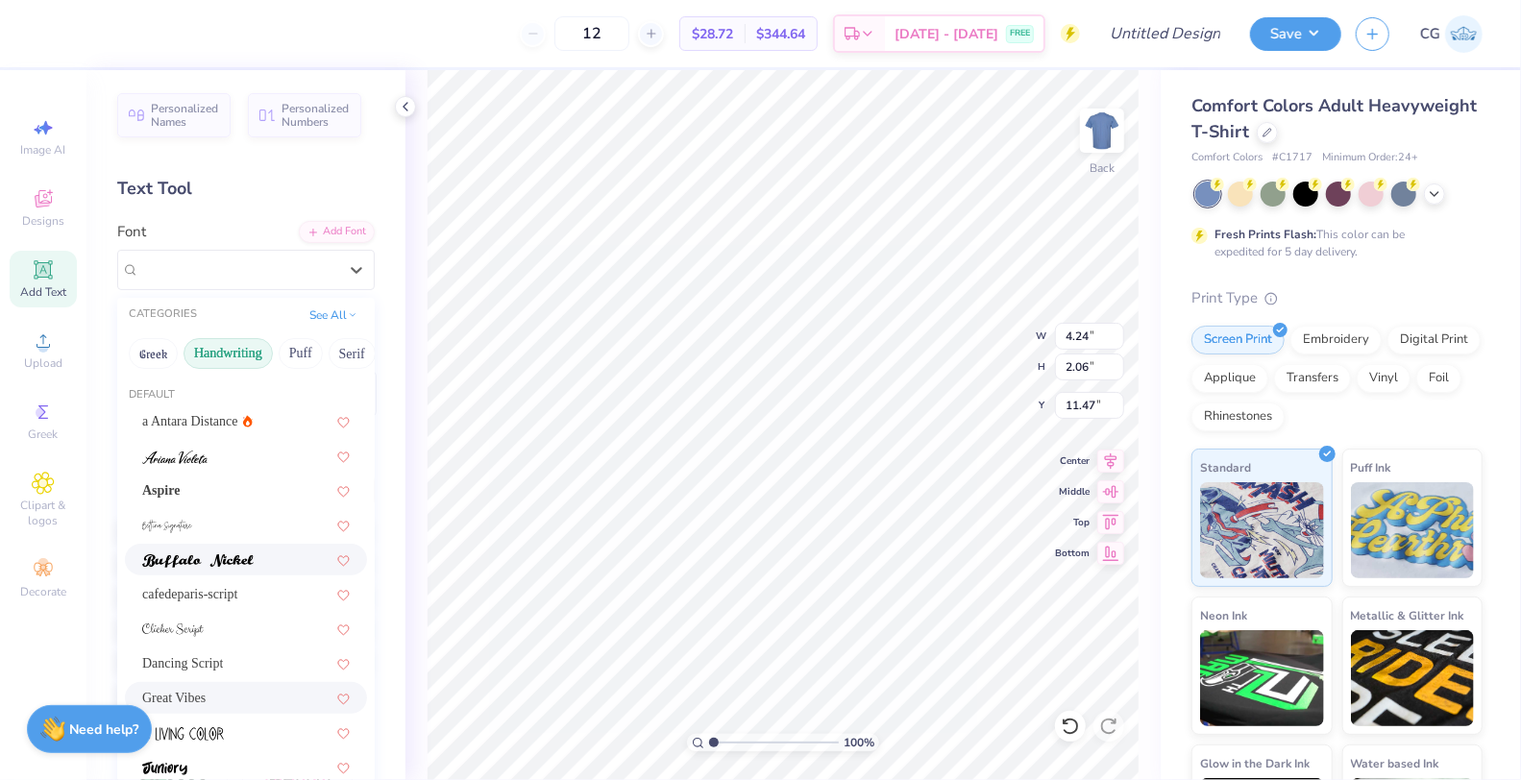
scroll to position [31, 0]
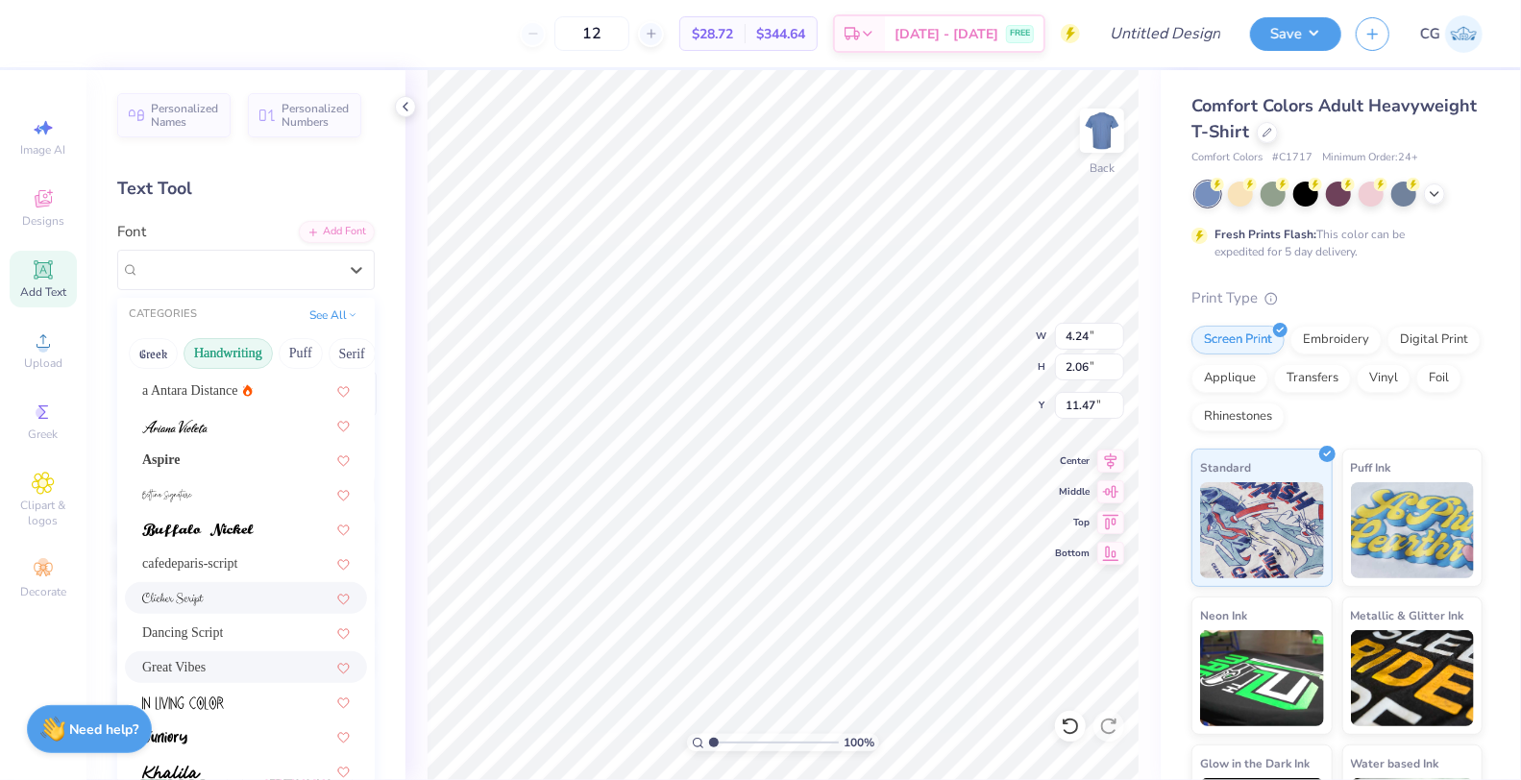
click at [204, 635] on span "Dancing Script" at bounding box center [182, 633] width 81 height 20
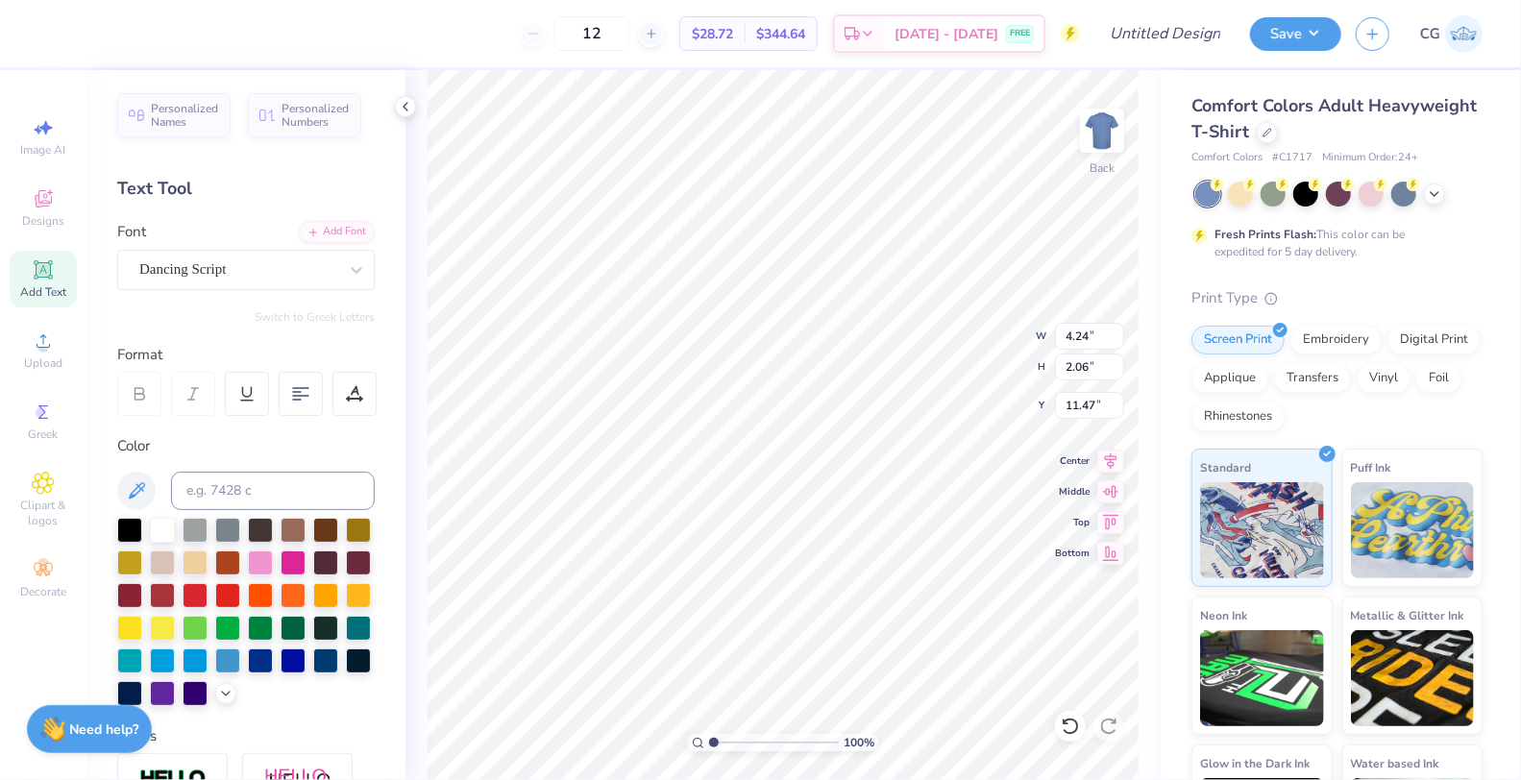
type input "4.92"
type input "2.30"
type input "11.35"
type textarea "Kappa"
